Goal: Task Accomplishment & Management: Use online tool/utility

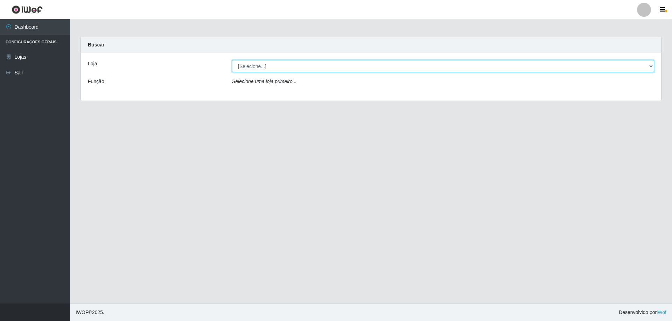
click at [306, 69] on select "[Selecione...] SuperShow Bis - Avenida 6 SuperShow [GEOGRAPHIC_DATA]" at bounding box center [443, 66] width 422 height 12
select select "60"
click at [232, 60] on select "[Selecione...] SuperShow Bis - Avenida 6 SuperShow [GEOGRAPHIC_DATA]" at bounding box center [443, 66] width 422 height 12
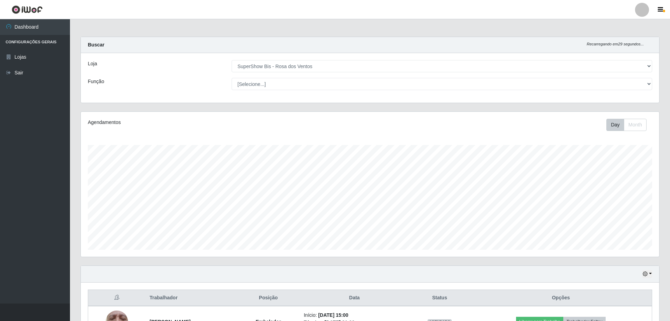
scroll to position [145, 578]
click at [295, 80] on select "[Selecione...] ASG ASG + ASG ++ Auxiliar de Cozinha Balconista de Açougue Balco…" at bounding box center [442, 84] width 420 height 12
select select "1"
click at [232, 78] on select "[Selecione...] ASG ASG + ASG ++ Auxiliar de Cozinha Balconista de Açougue Balco…" at bounding box center [442, 84] width 420 height 12
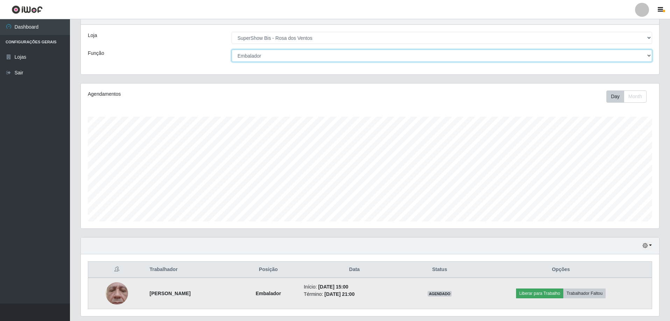
scroll to position [50, 0]
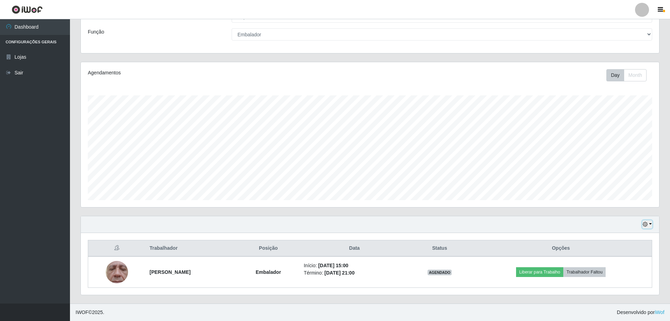
click at [649, 223] on button "button" at bounding box center [647, 225] width 10 height 8
click at [633, 184] on button "3 dias" at bounding box center [623, 184] width 55 height 15
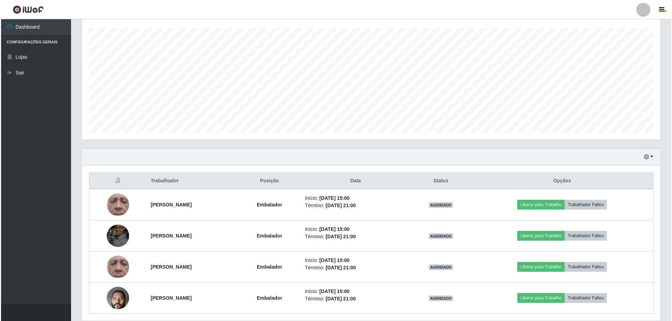
scroll to position [120, 0]
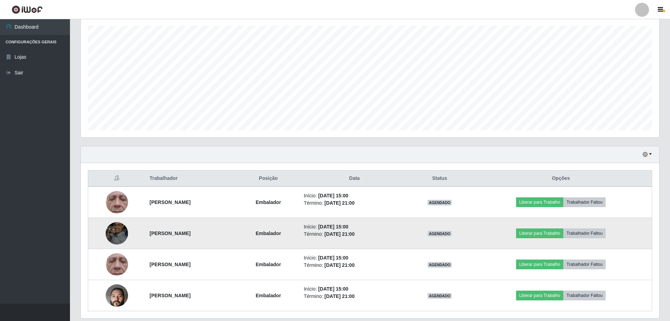
click at [112, 227] on img at bounding box center [117, 234] width 22 height 30
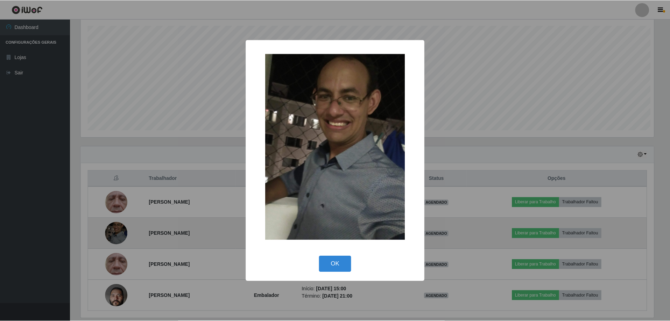
scroll to position [145, 575]
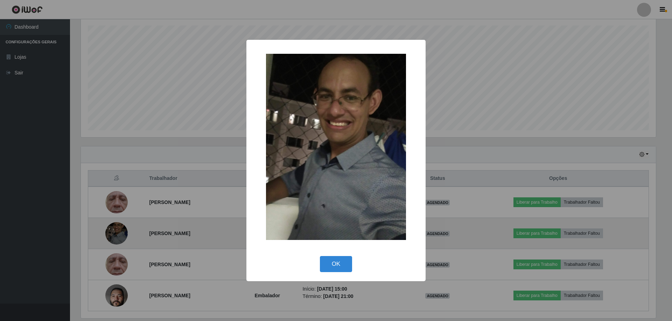
click at [112, 227] on div "× OK Cancel" at bounding box center [336, 160] width 672 height 321
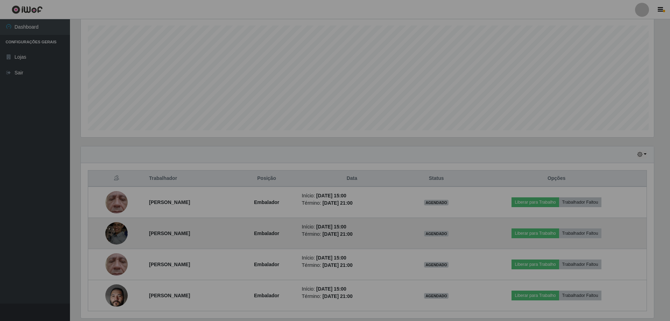
scroll to position [145, 578]
